Goal: Task Accomplishment & Management: Manage account settings

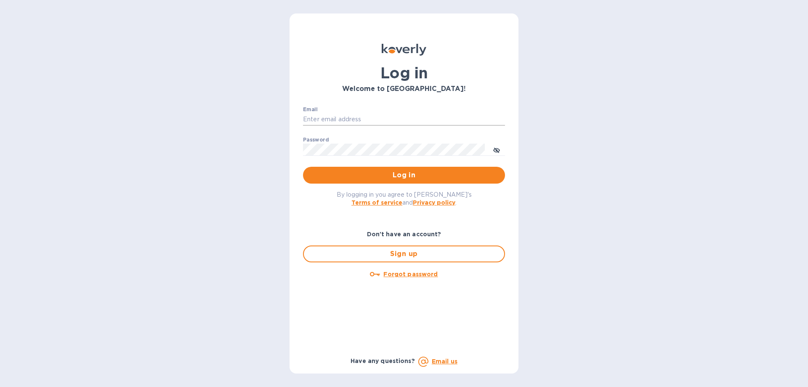
click at [359, 121] on input "Email" at bounding box center [404, 119] width 202 height 13
type input "[PERSON_NAME][EMAIL_ADDRESS][DOMAIN_NAME]"
click at [303, 167] on button "Log in" at bounding box center [404, 175] width 202 height 17
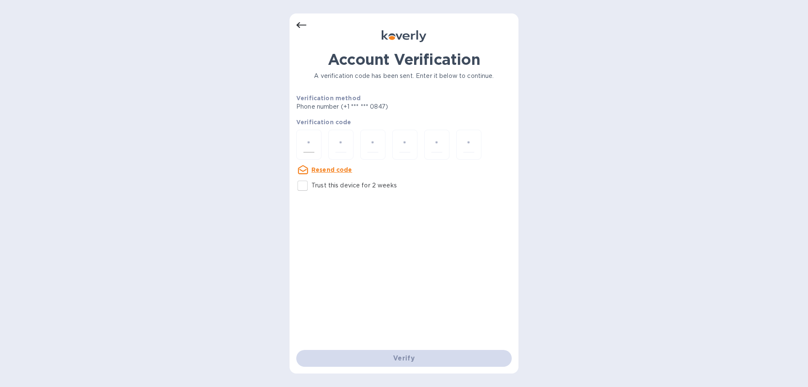
click at [314, 142] on input "number" at bounding box center [309, 145] width 11 height 16
type input "9"
type input "3"
type input "4"
type input "5"
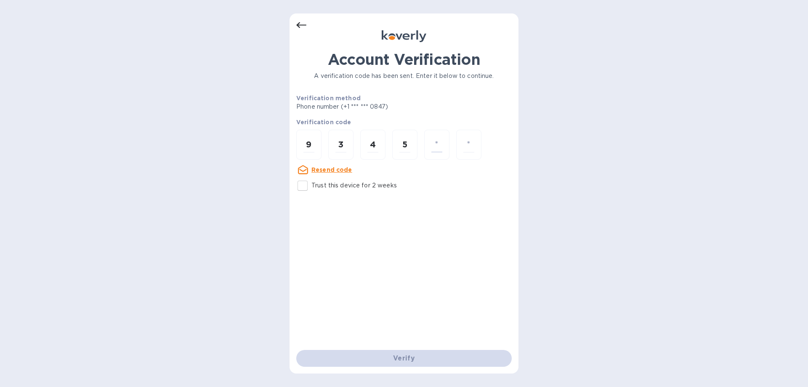
type input "6"
type input "7"
